Goal: Task Accomplishment & Management: Complete application form

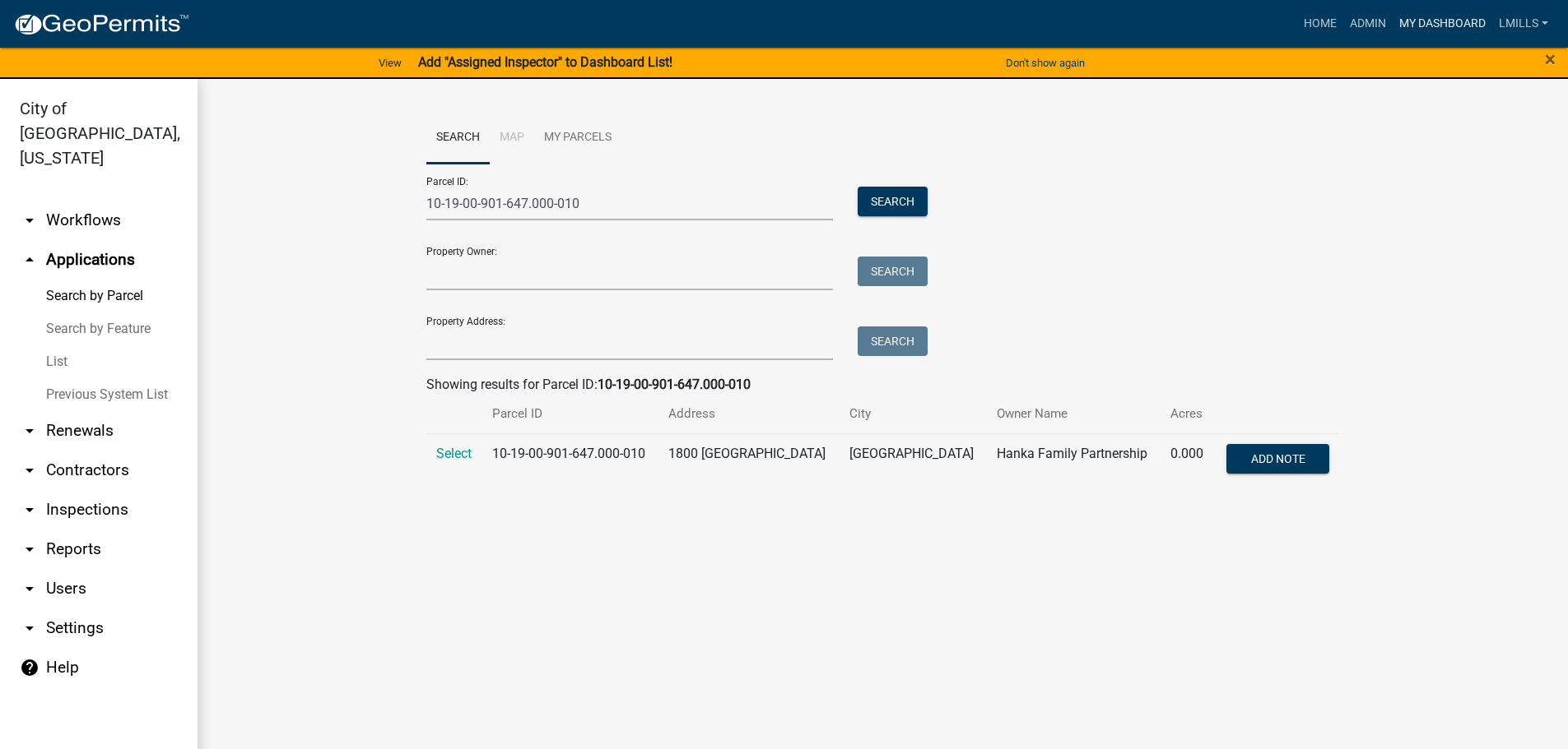
click at [1445, 18] on link "My Dashboard" at bounding box center [1442, 23] width 99 height 31
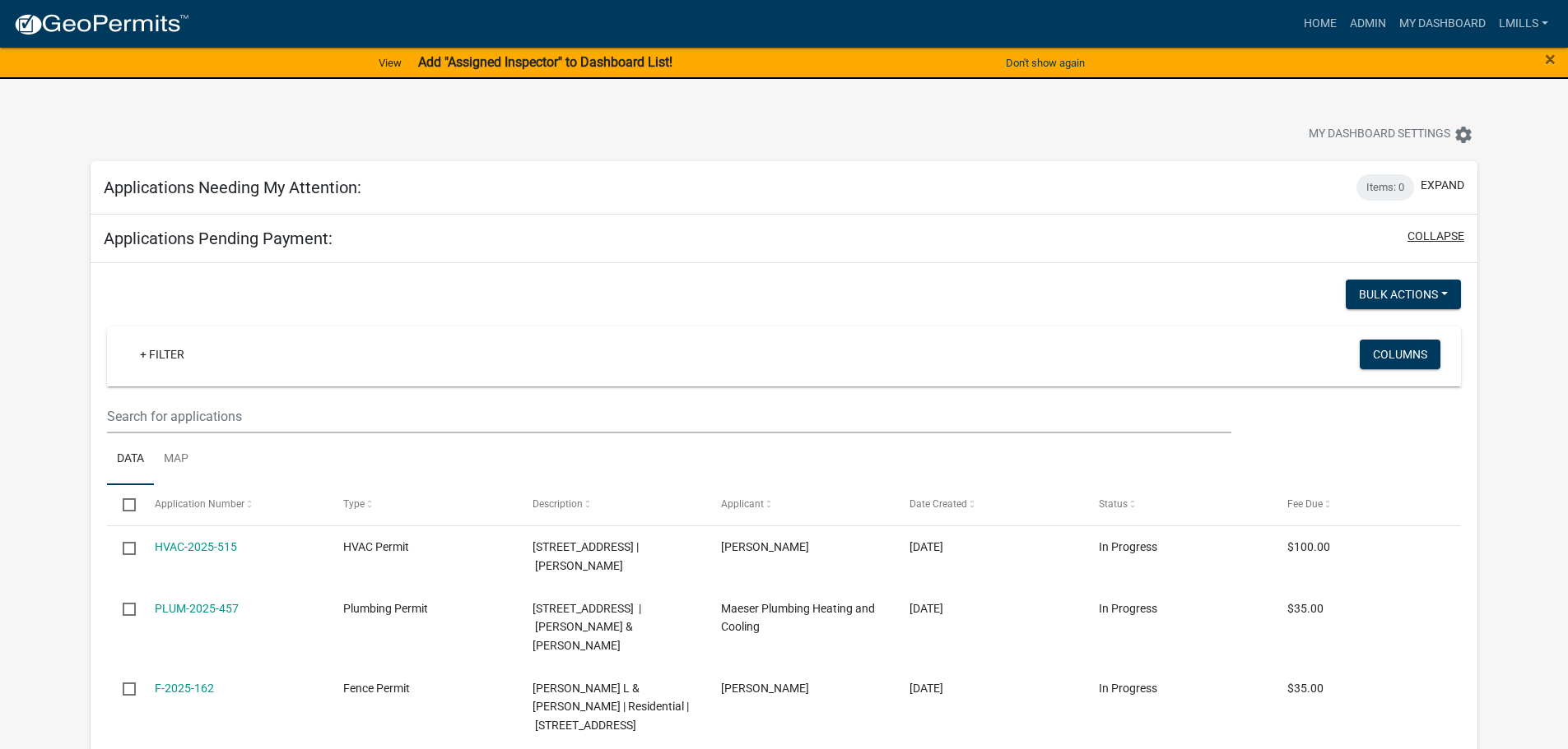
click at [1450, 239] on button "collapse" at bounding box center [1436, 236] width 57 height 18
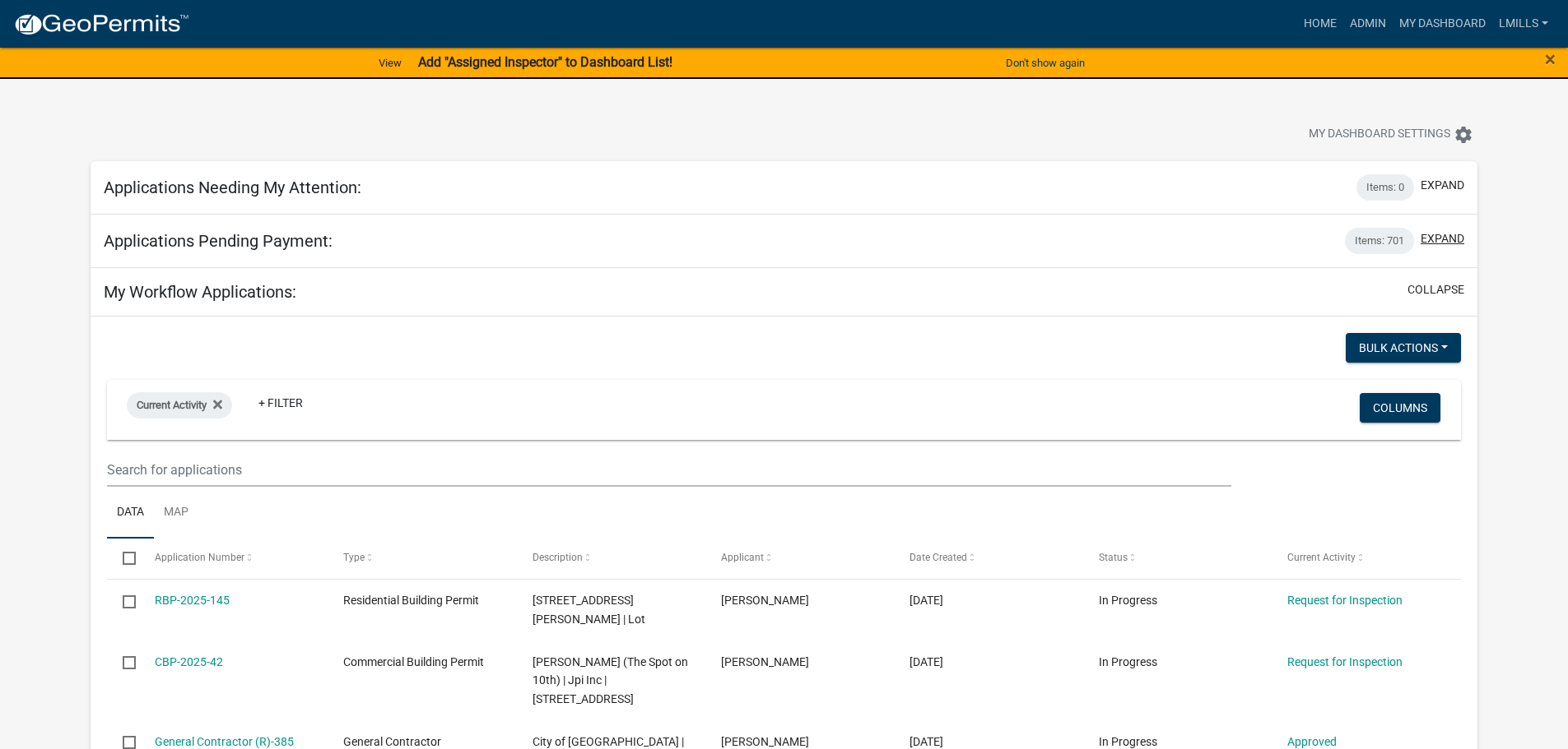
click at [1450, 239] on button "expand" at bounding box center [1442, 239] width 43 height 18
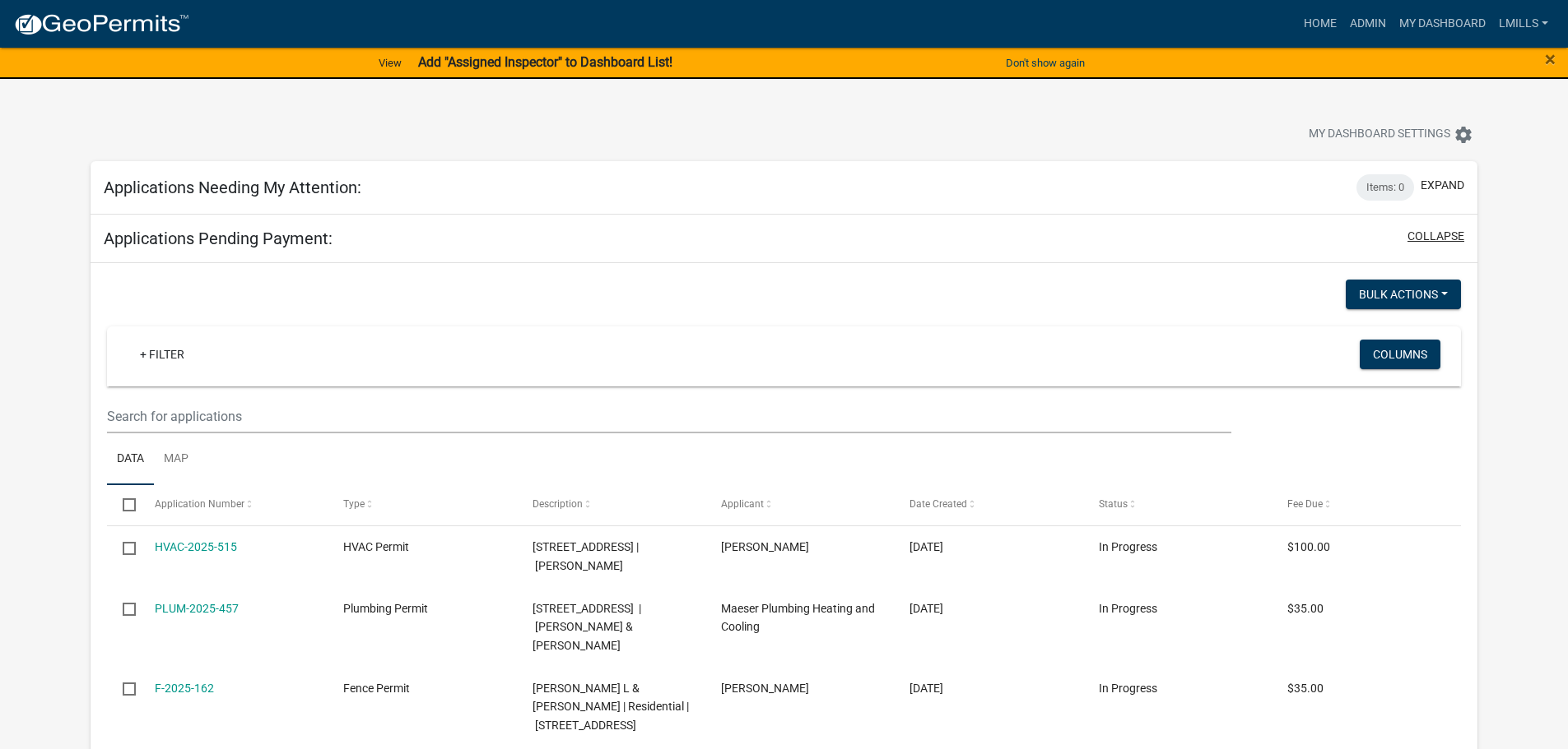
click at [1450, 239] on button "collapse" at bounding box center [1436, 236] width 57 height 18
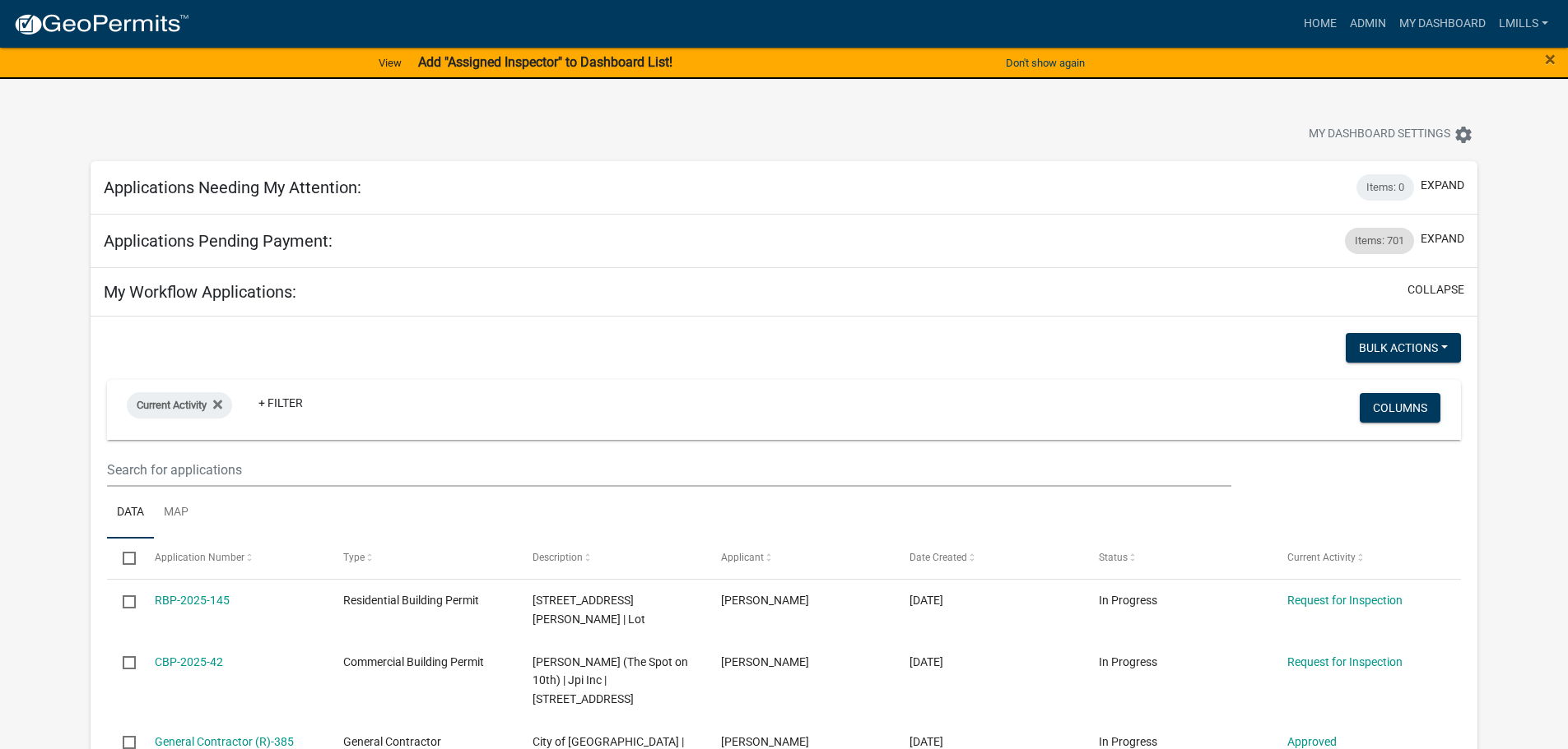
click at [1377, 239] on div "Items: 701" at bounding box center [1379, 241] width 69 height 27
click at [1463, 236] on button "expand" at bounding box center [1442, 239] width 43 height 18
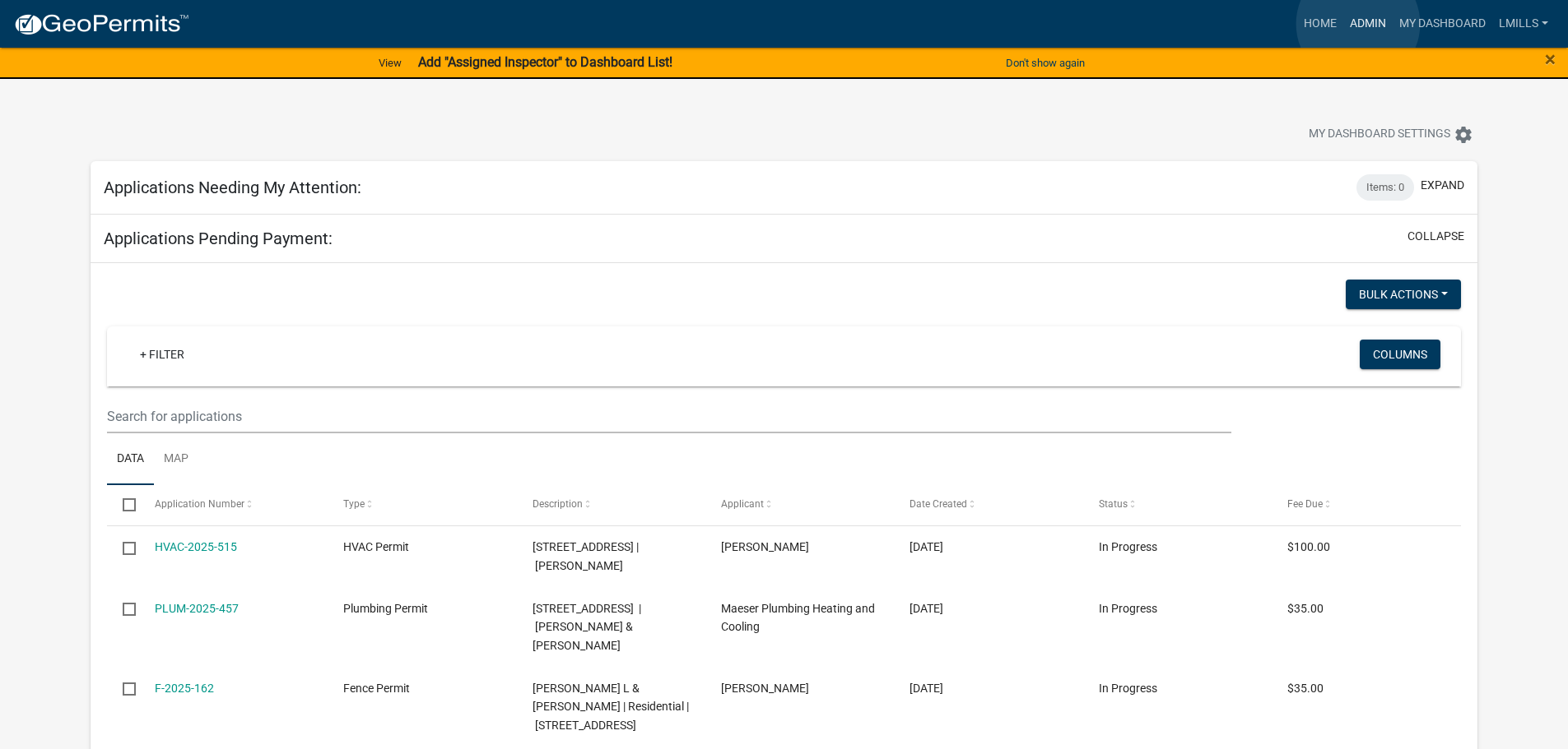
click at [1358, 24] on link "Admin" at bounding box center [1368, 23] width 50 height 31
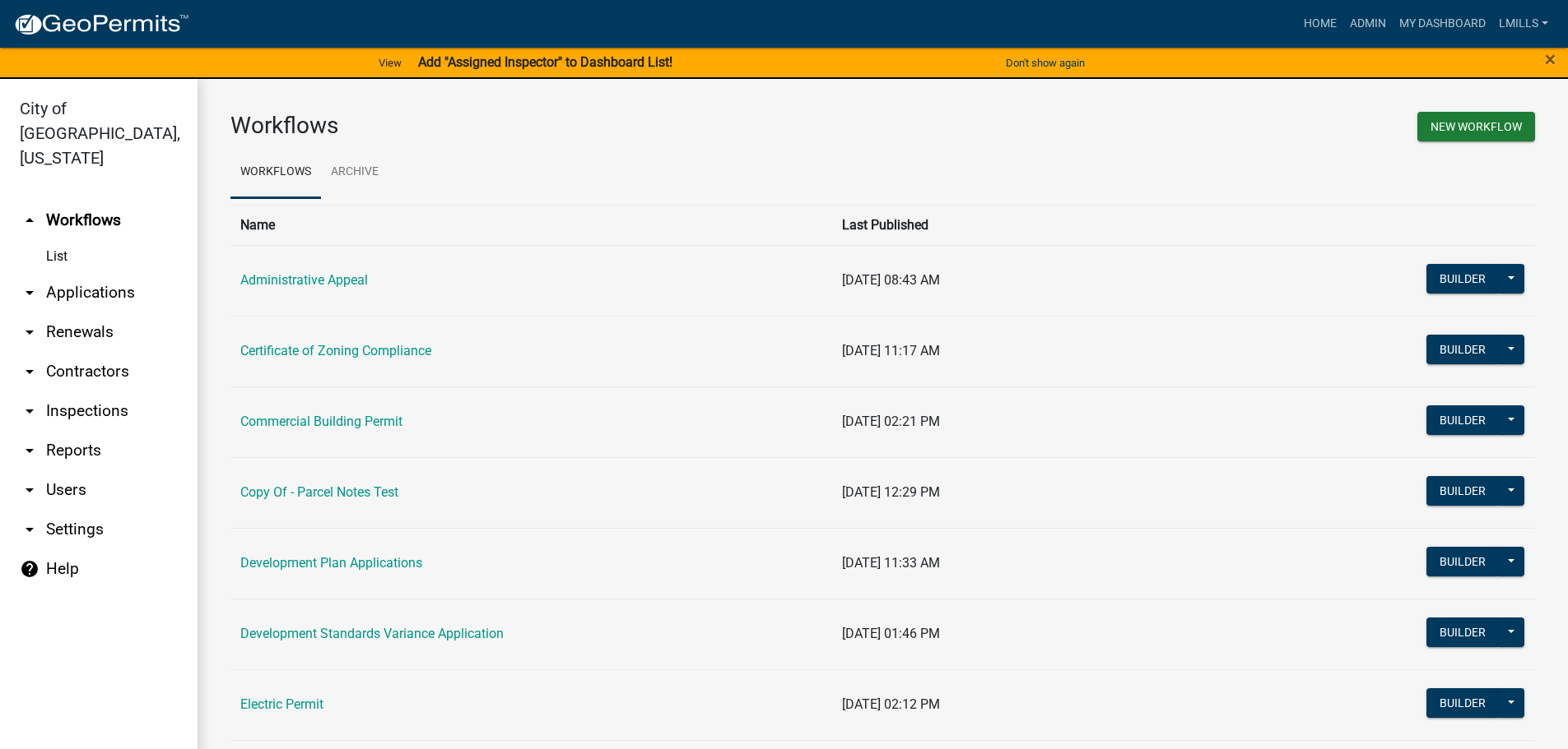
click at [105, 273] on link "arrow_drop_down Applications" at bounding box center [98, 292] width 198 height 40
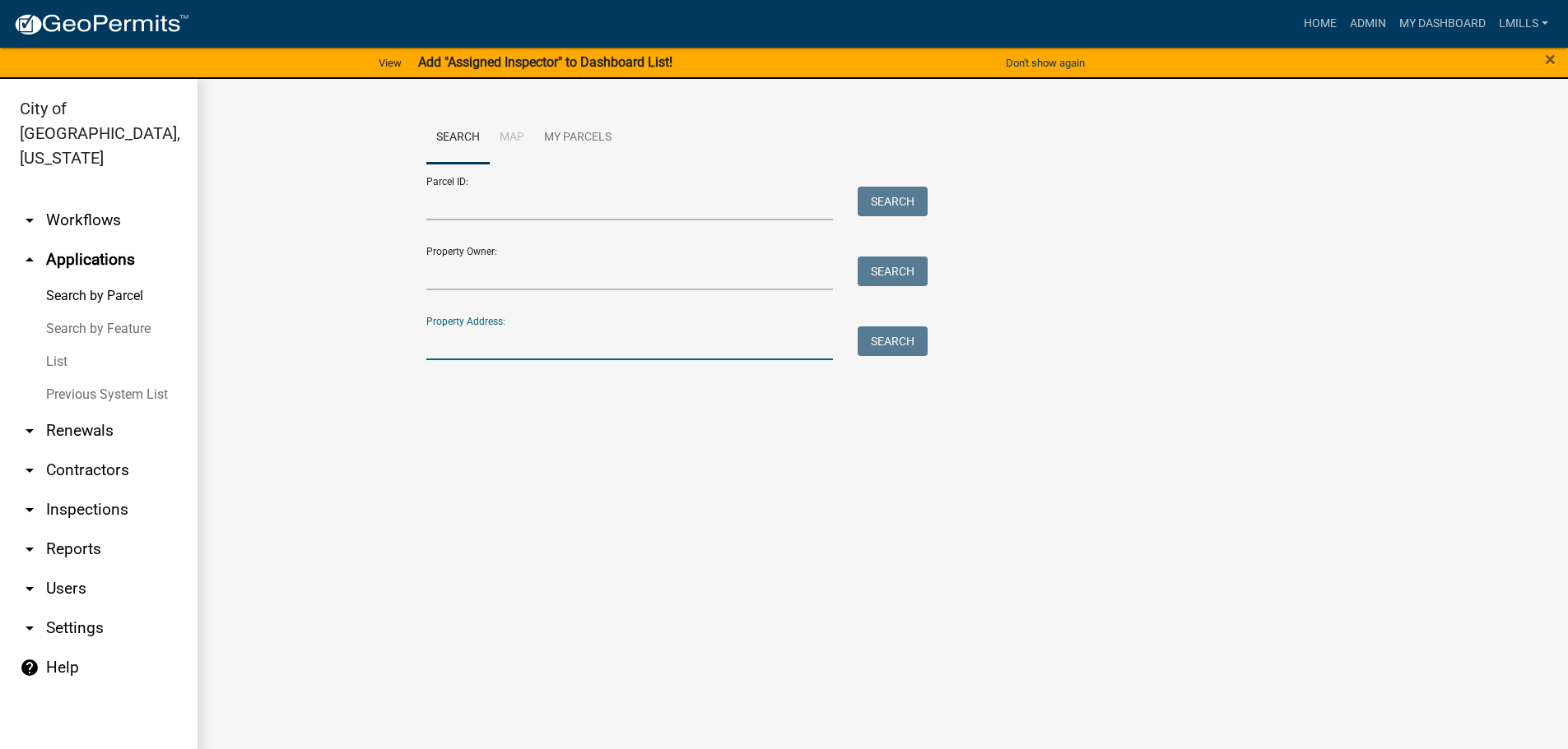
click at [532, 348] on input "Property Address:" at bounding box center [630, 344] width 408 height 34
type input "2317"
click at [905, 336] on button "Search" at bounding box center [892, 341] width 70 height 29
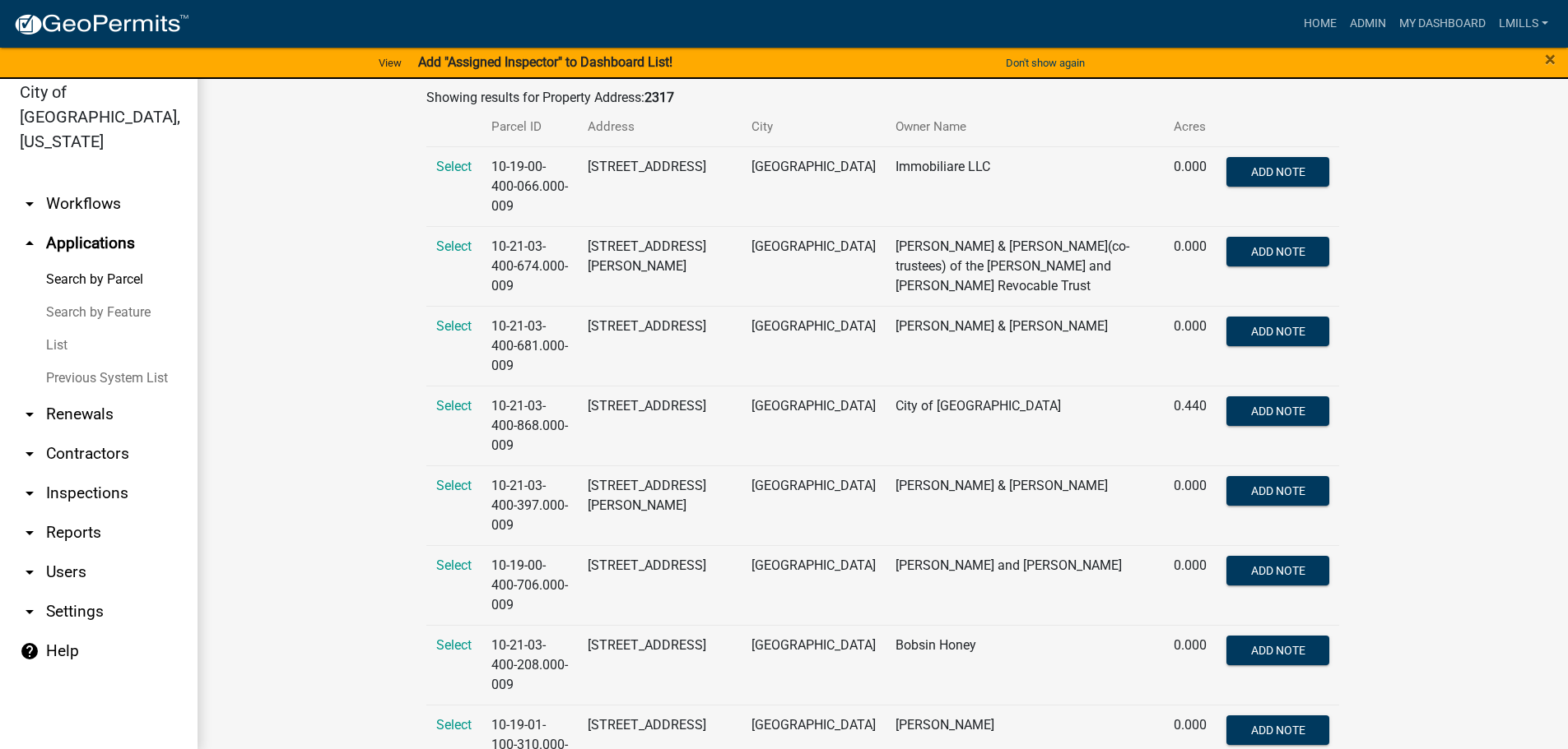
scroll to position [19, 0]
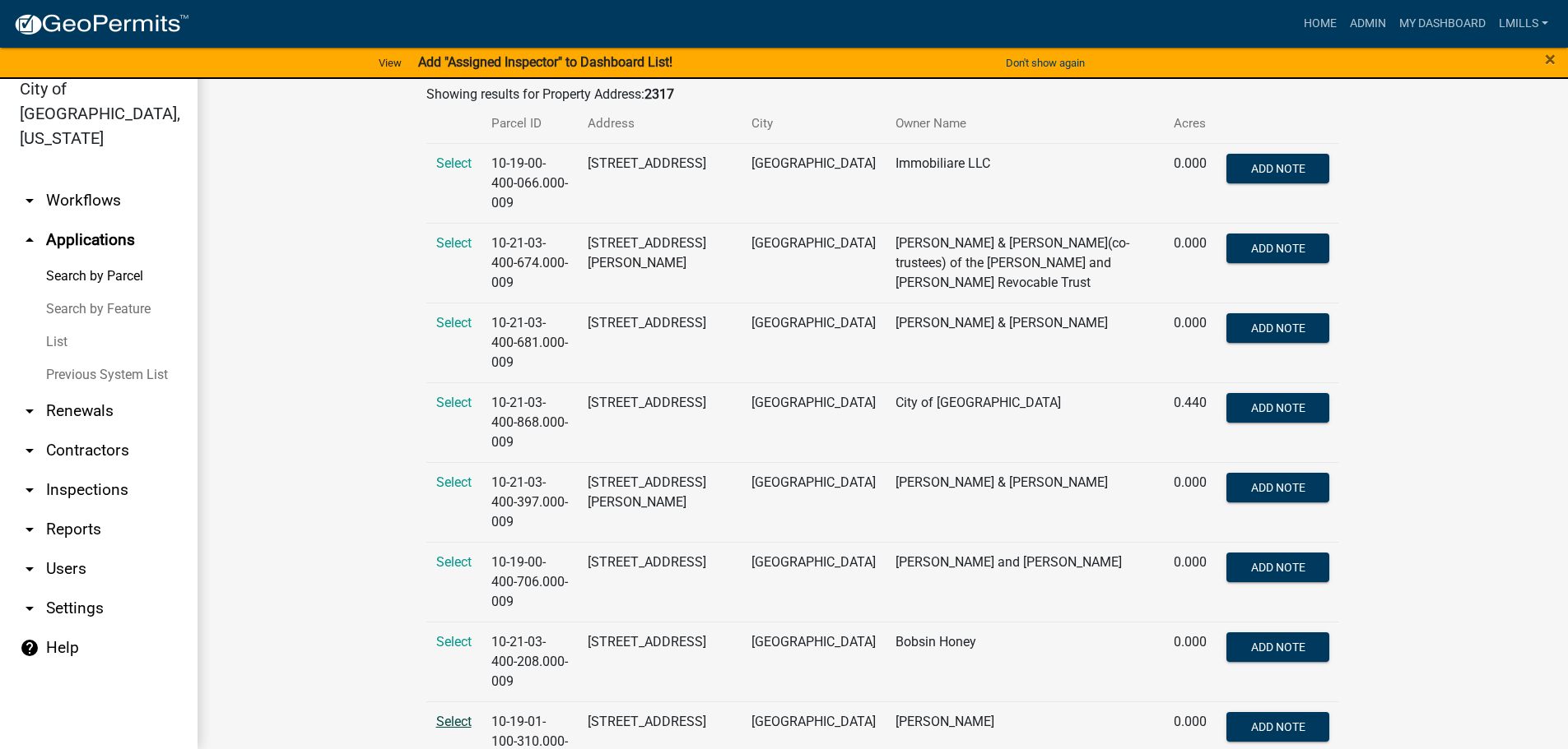
click at [438, 714] on span "Select" at bounding box center [454, 722] width 35 height 16
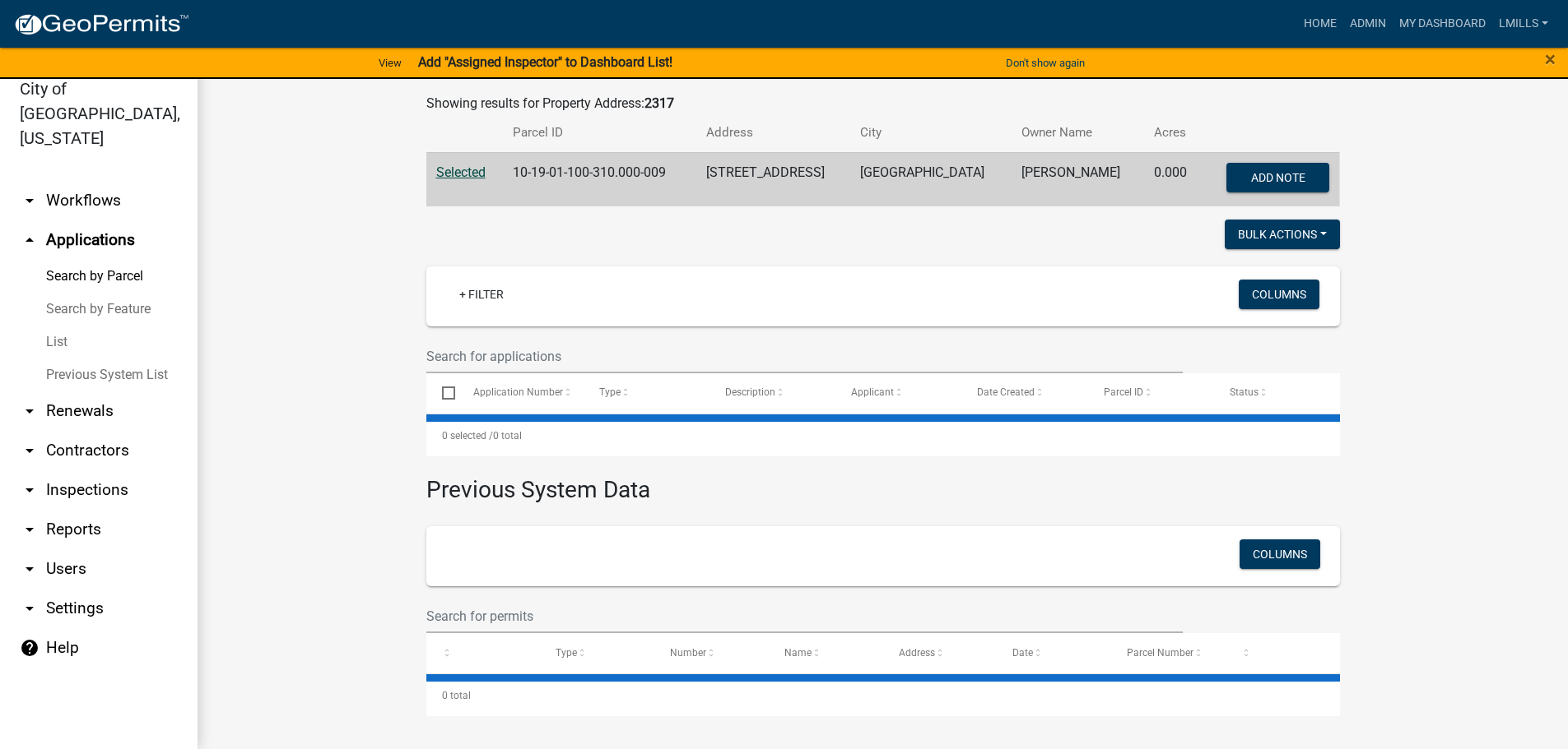
scroll to position [271, 0]
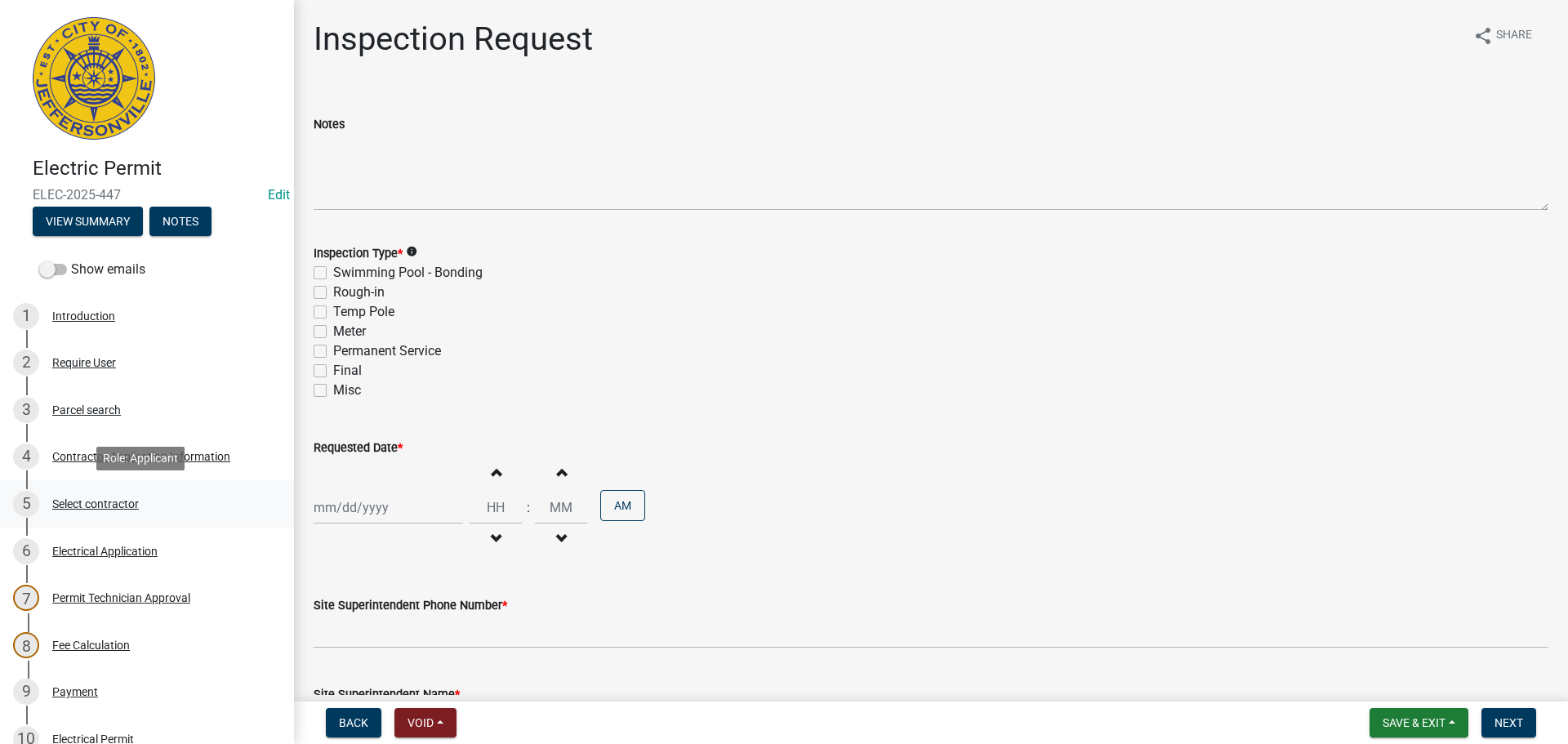
click at [96, 499] on div "Select contractor" at bounding box center [95, 504] width 86 height 11
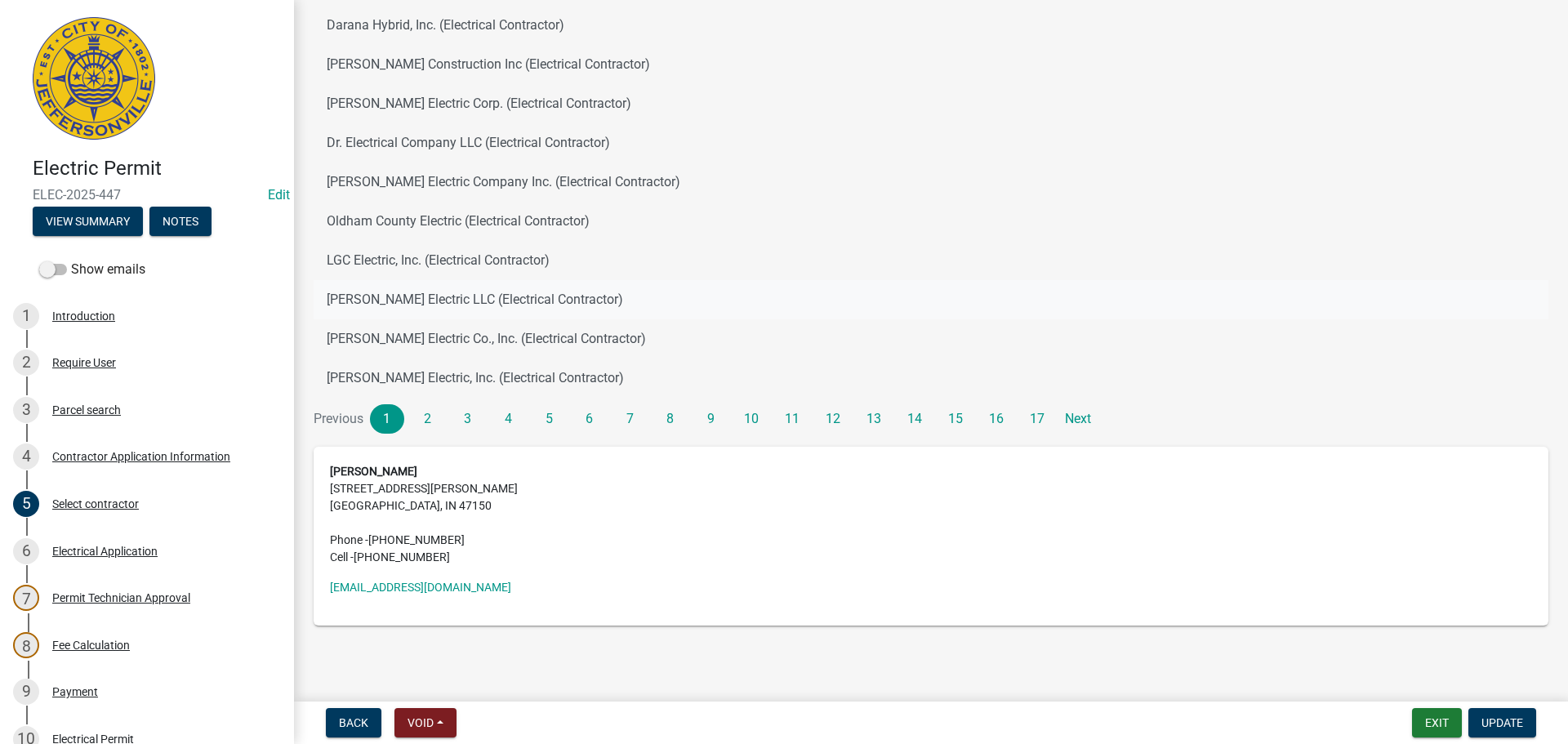
scroll to position [169, 0]
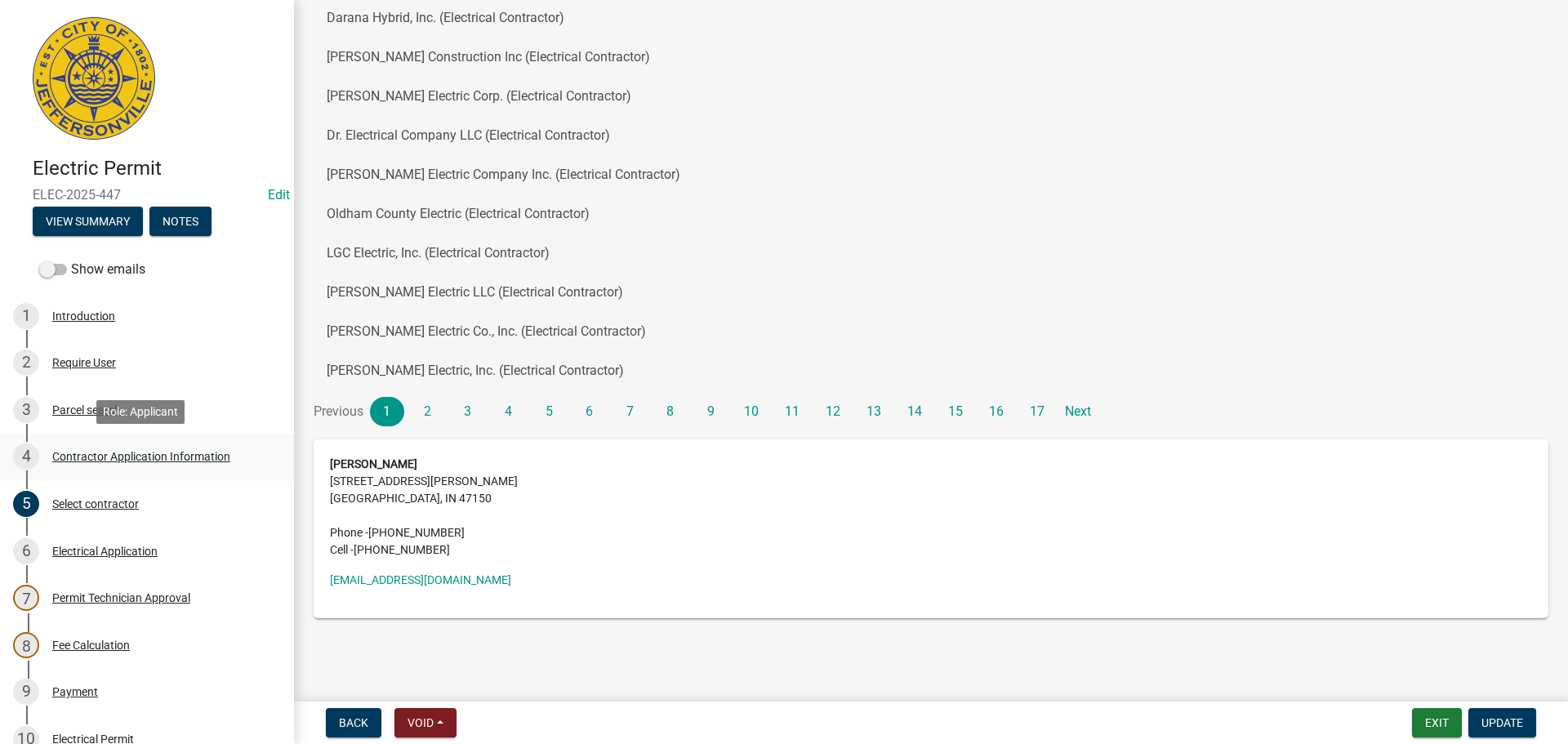
click at [180, 456] on div "Contractor Application Information" at bounding box center [141, 456] width 178 height 11
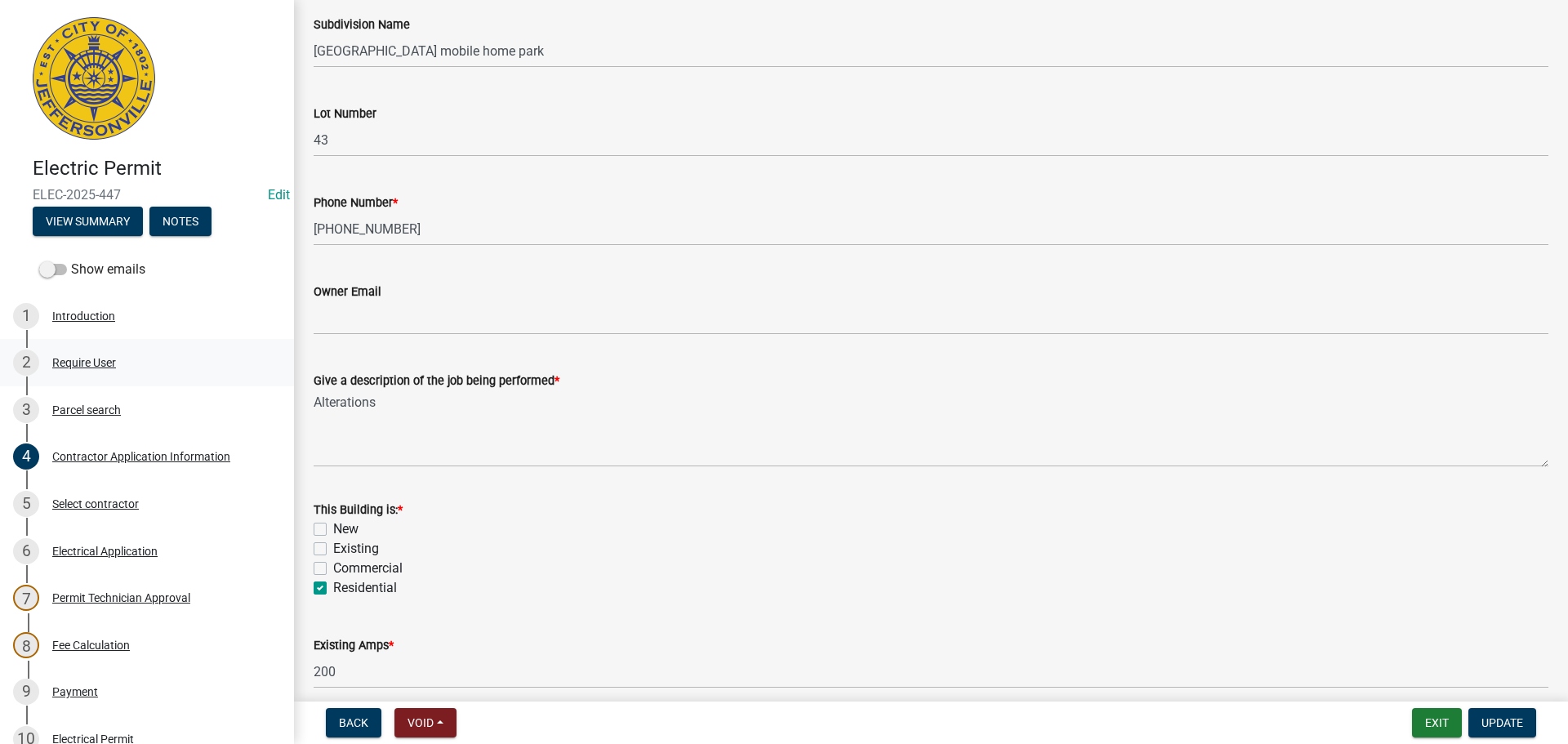
scroll to position [496, 0]
click at [75, 501] on div "Select contractor" at bounding box center [95, 504] width 86 height 11
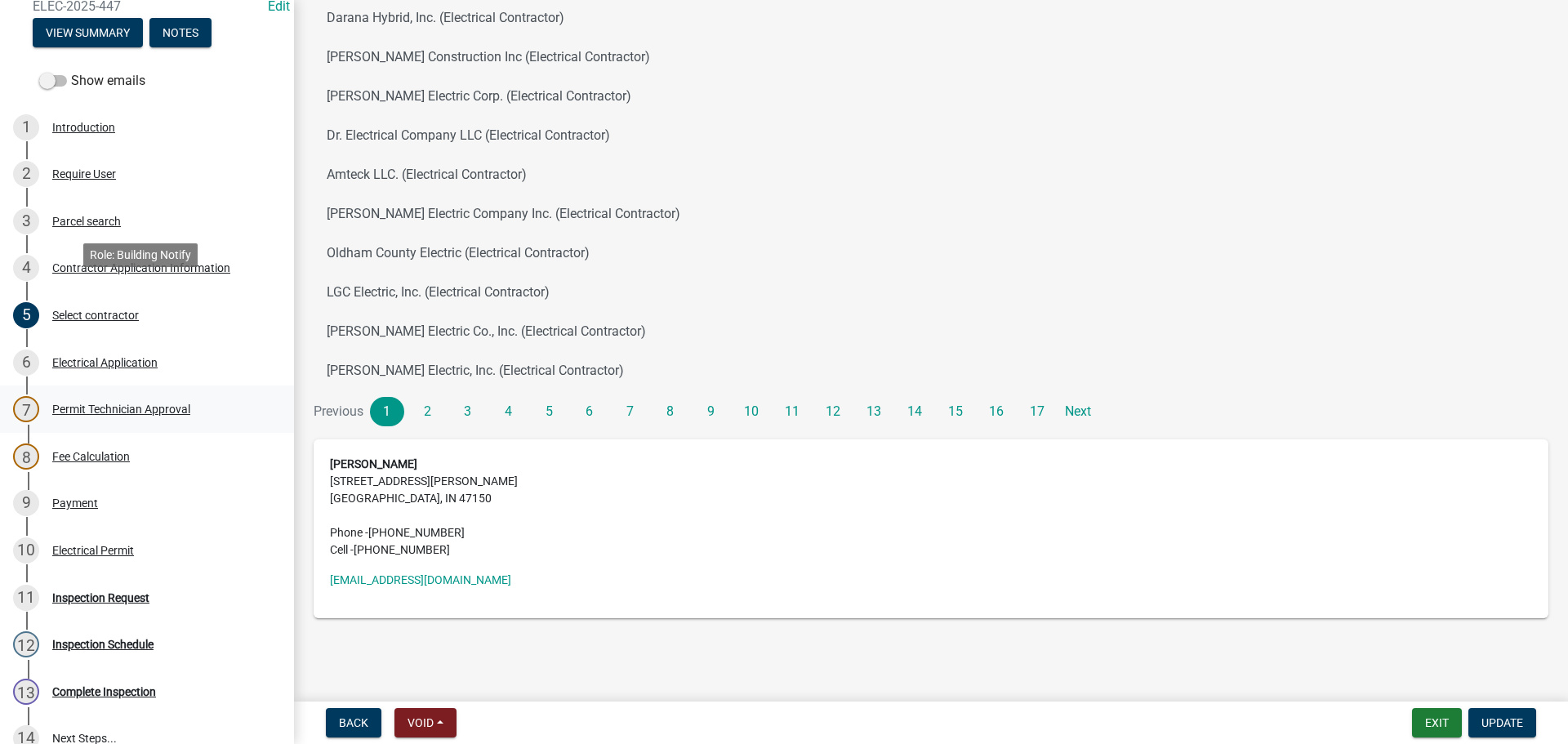
scroll to position [327, 0]
